Goal: Task Accomplishment & Management: Use online tool/utility

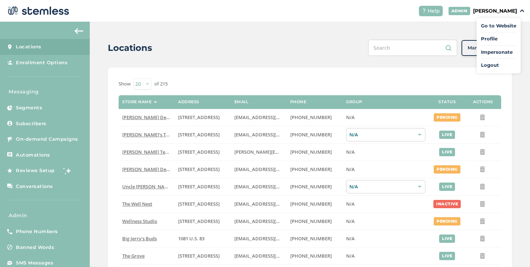
click at [495, 53] on span "Impersonate" at bounding box center [498, 52] width 35 height 7
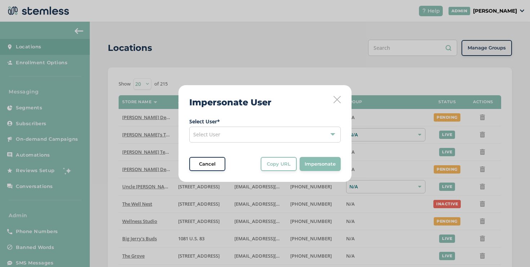
click at [257, 134] on div "Select User" at bounding box center [264, 135] width 151 height 16
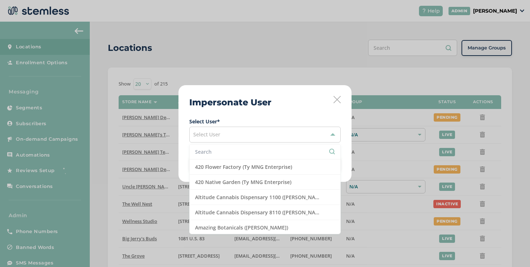
click at [223, 150] on input "text" at bounding box center [265, 152] width 140 height 8
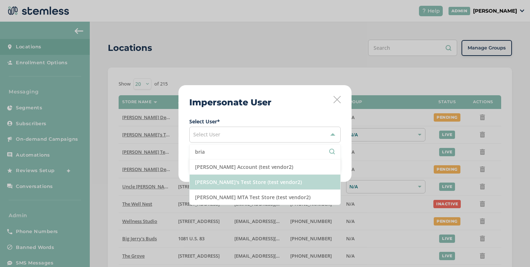
type input "bria"
click at [224, 175] on li "[PERSON_NAME]'s Test Store (test vendor2)" at bounding box center [265, 182] width 151 height 15
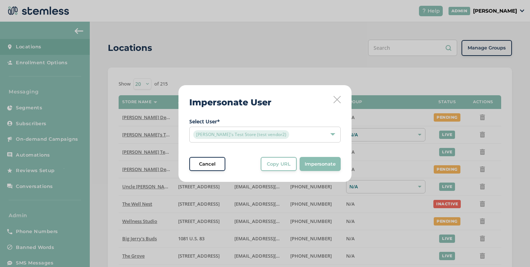
click at [281, 173] on div "Impersonate User Select User * [PERSON_NAME]'s Test Store (test vendor2) Cancel…" at bounding box center [265, 133] width 173 height 97
click at [281, 170] on button "Copy URL" at bounding box center [279, 164] width 36 height 14
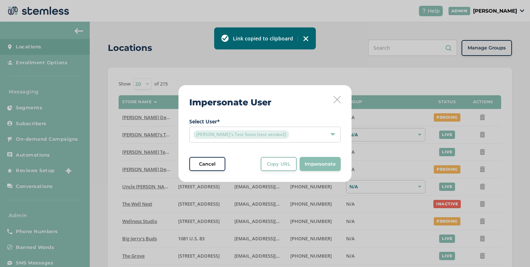
click at [230, 134] on span "[PERSON_NAME]'s Test Store (test vendor2)" at bounding box center [241, 134] width 96 height 9
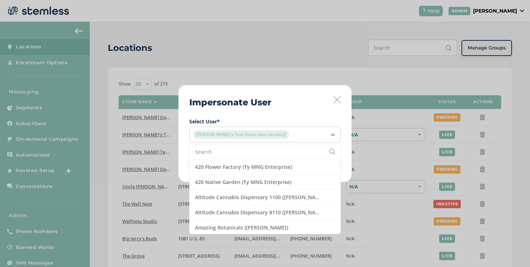
click at [277, 149] on input "text" at bounding box center [265, 152] width 140 height 8
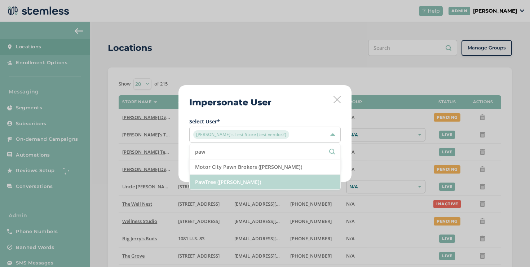
type input "paw"
click at [260, 178] on li "PawTree ([PERSON_NAME])" at bounding box center [265, 182] width 151 height 15
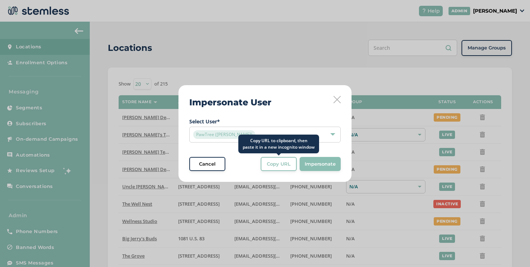
click at [280, 163] on span "Copy URL" at bounding box center [279, 164] width 24 height 7
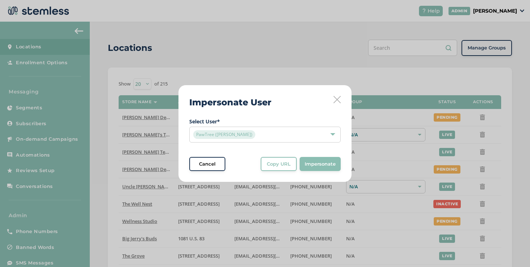
click at [259, 132] on div "PawTree ([PERSON_NAME])" at bounding box center [261, 134] width 136 height 9
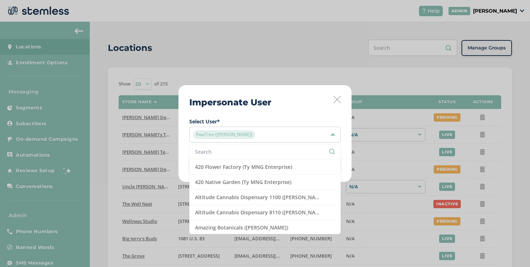
click at [229, 154] on input "text" at bounding box center [265, 152] width 140 height 8
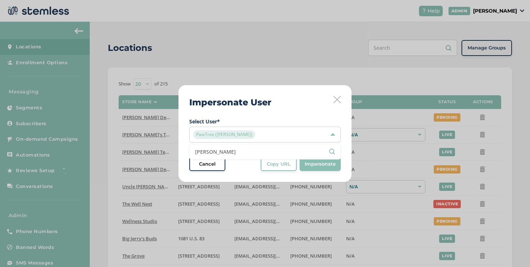
type input "[PERSON_NAME]"
click at [246, 138] on div "PawTree ([PERSON_NAME])" at bounding box center [261, 134] width 136 height 9
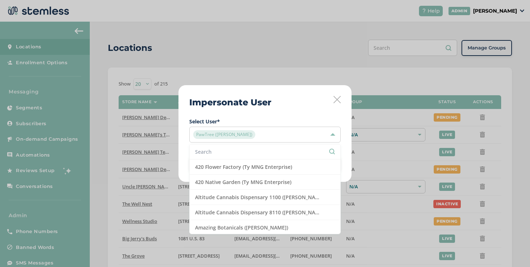
click at [237, 151] on input "text" at bounding box center [265, 152] width 140 height 8
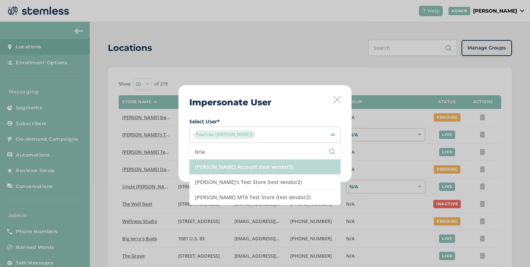
type input "bria"
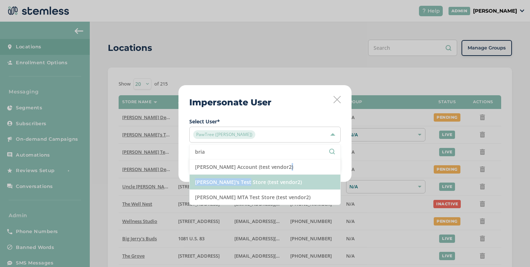
drag, startPoint x: 238, startPoint y: 174, endPoint x: 238, endPoint y: 178, distance: 4.7
click at [238, 178] on ul "[PERSON_NAME] Account (test vendor2) [PERSON_NAME]'s Test Store (test vendor2) …" at bounding box center [264, 174] width 151 height 61
click at [238, 178] on li "[PERSON_NAME]'s Test Store (test vendor2)" at bounding box center [265, 182] width 151 height 15
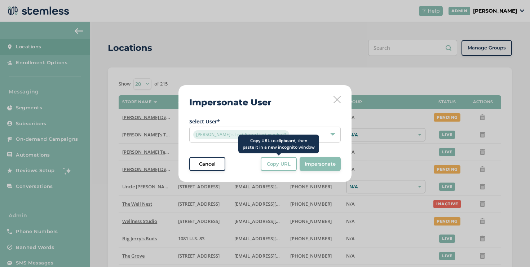
click at [287, 171] on button "Copy URL" at bounding box center [279, 164] width 36 height 14
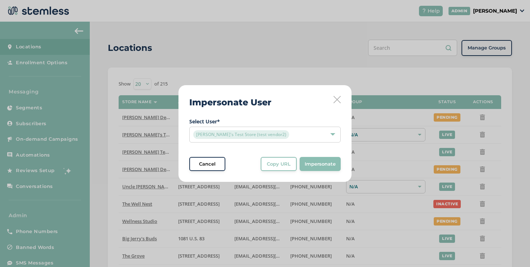
click at [282, 129] on div "[PERSON_NAME]'s Test Store (test vendor2)" at bounding box center [264, 135] width 151 height 16
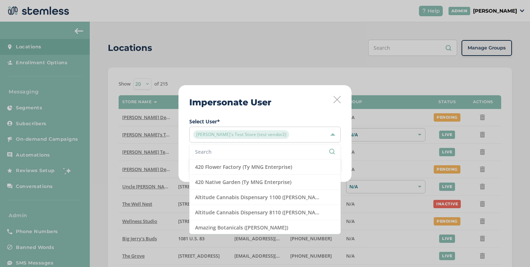
click at [247, 148] on input "text" at bounding box center [265, 152] width 140 height 8
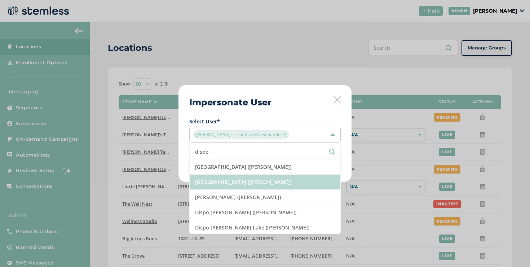
type input "dispo"
click at [223, 185] on li "[GEOGRAPHIC_DATA] ([PERSON_NAME])" at bounding box center [265, 182] width 151 height 15
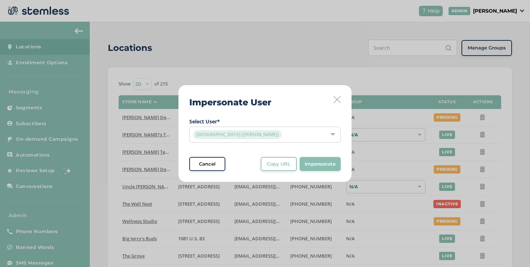
click at [268, 172] on div "Impersonate User Select User * [GEOGRAPHIC_DATA] South ([PERSON_NAME]) Cancel C…" at bounding box center [265, 133] width 173 height 97
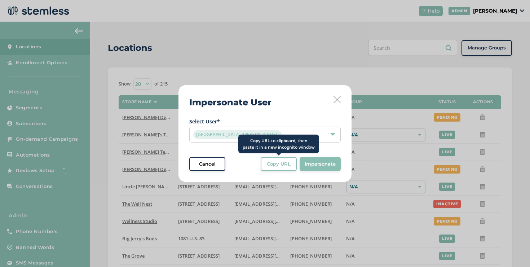
click at [268, 168] on button "Copy URL" at bounding box center [279, 164] width 36 height 14
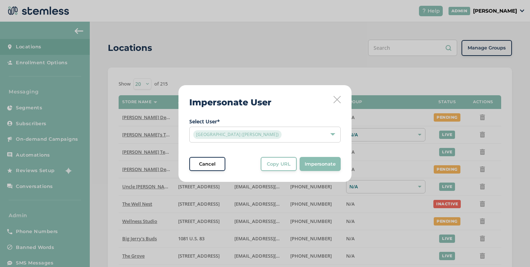
click at [280, 134] on div "[GEOGRAPHIC_DATA] ([PERSON_NAME])" at bounding box center [261, 134] width 136 height 9
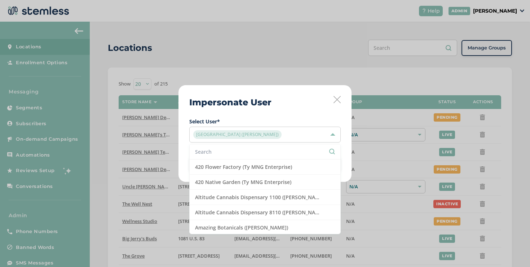
click at [260, 148] on input "text" at bounding box center [265, 152] width 140 height 8
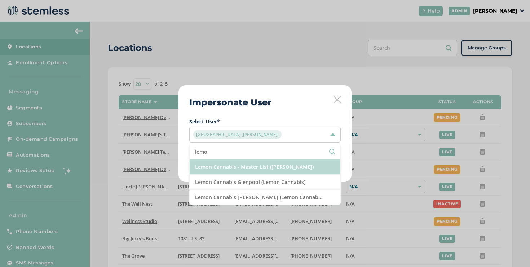
type input "lemo"
click at [252, 166] on li "Lemon Cannabis - Master List ([PERSON_NAME])" at bounding box center [265, 166] width 151 height 15
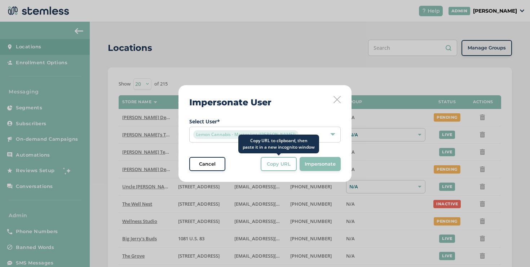
click at [264, 162] on button "Copy URL" at bounding box center [279, 164] width 36 height 14
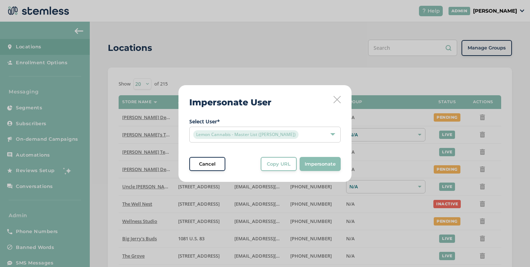
click at [309, 128] on div "Lemon Cannabis - Master List ([PERSON_NAME])" at bounding box center [264, 135] width 151 height 16
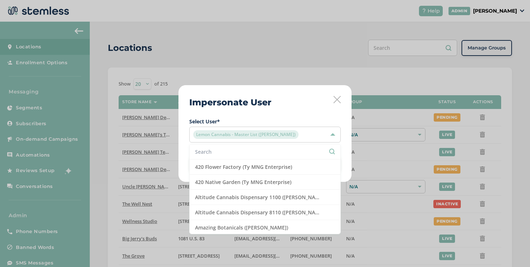
click at [285, 147] on li at bounding box center [265, 151] width 151 height 15
click at [284, 148] on input "text" at bounding box center [265, 152] width 140 height 8
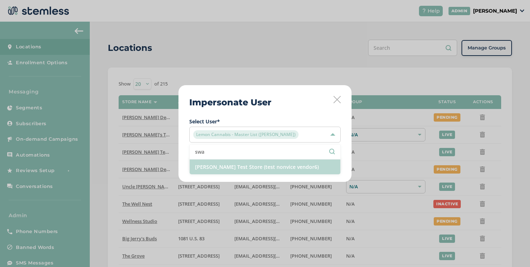
type input "swa"
click at [238, 169] on li "[PERSON_NAME] Test Store (test nonvice vendor6)" at bounding box center [265, 166] width 151 height 15
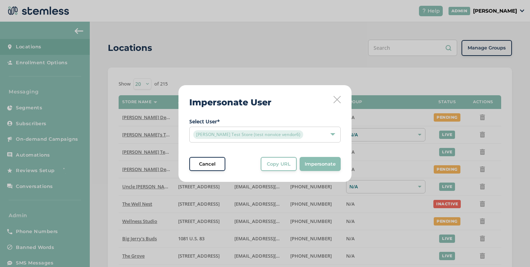
click at [271, 164] on span "Copy URL" at bounding box center [279, 164] width 24 height 7
click at [338, 97] on icon at bounding box center [337, 99] width 7 height 7
